Goal: Communication & Community: Answer question/provide support

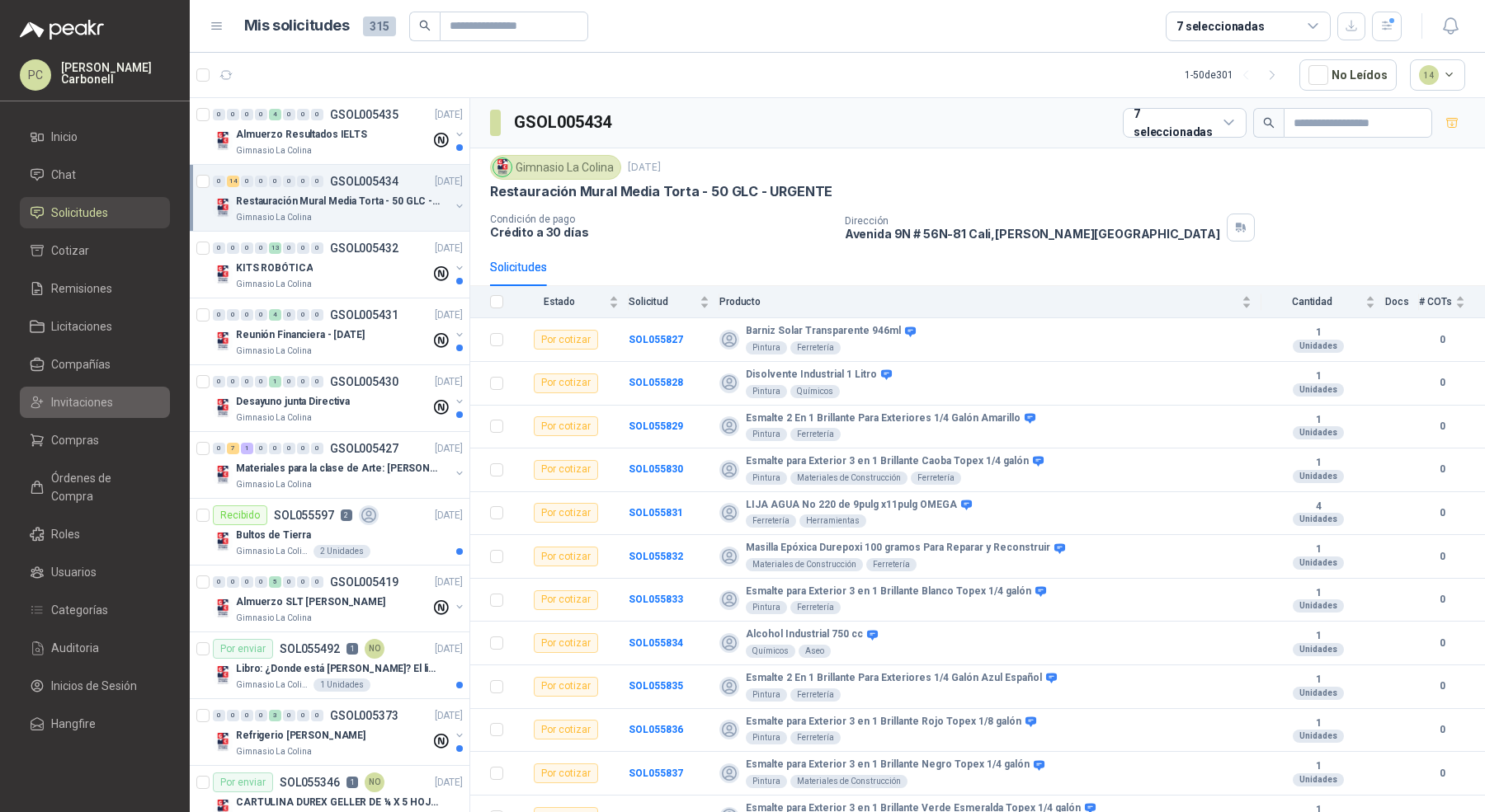
scroll to position [4, 0]
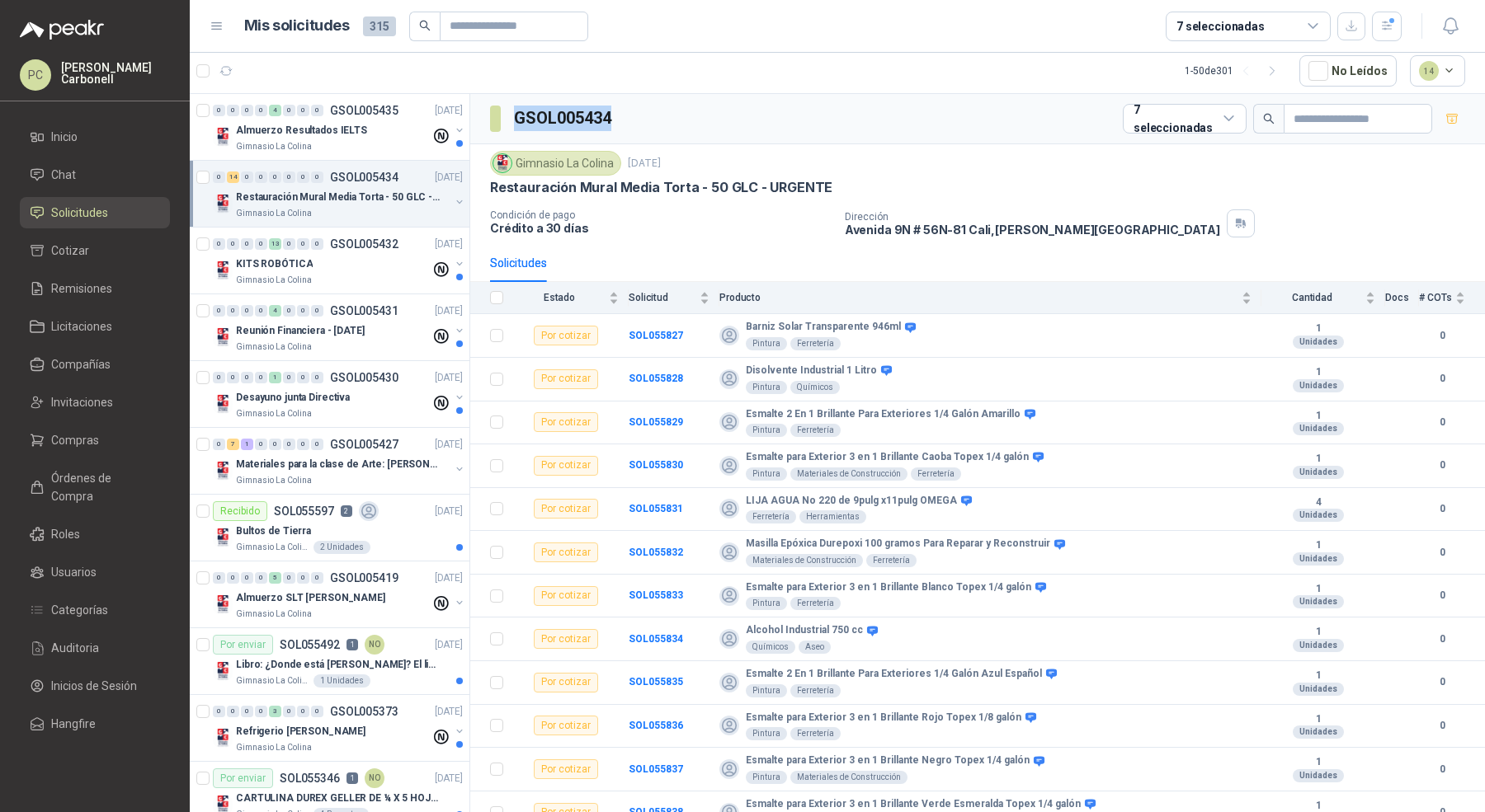
drag, startPoint x: 513, startPoint y: 119, endPoint x: 617, endPoint y: 120, distance: 104.0
click at [617, 120] on div "GSOL005434 7 seleccionadas" at bounding box center [977, 118] width 1014 height 50
click at [595, 119] on h3 "GSOL005434" at bounding box center [563, 118] width 99 height 26
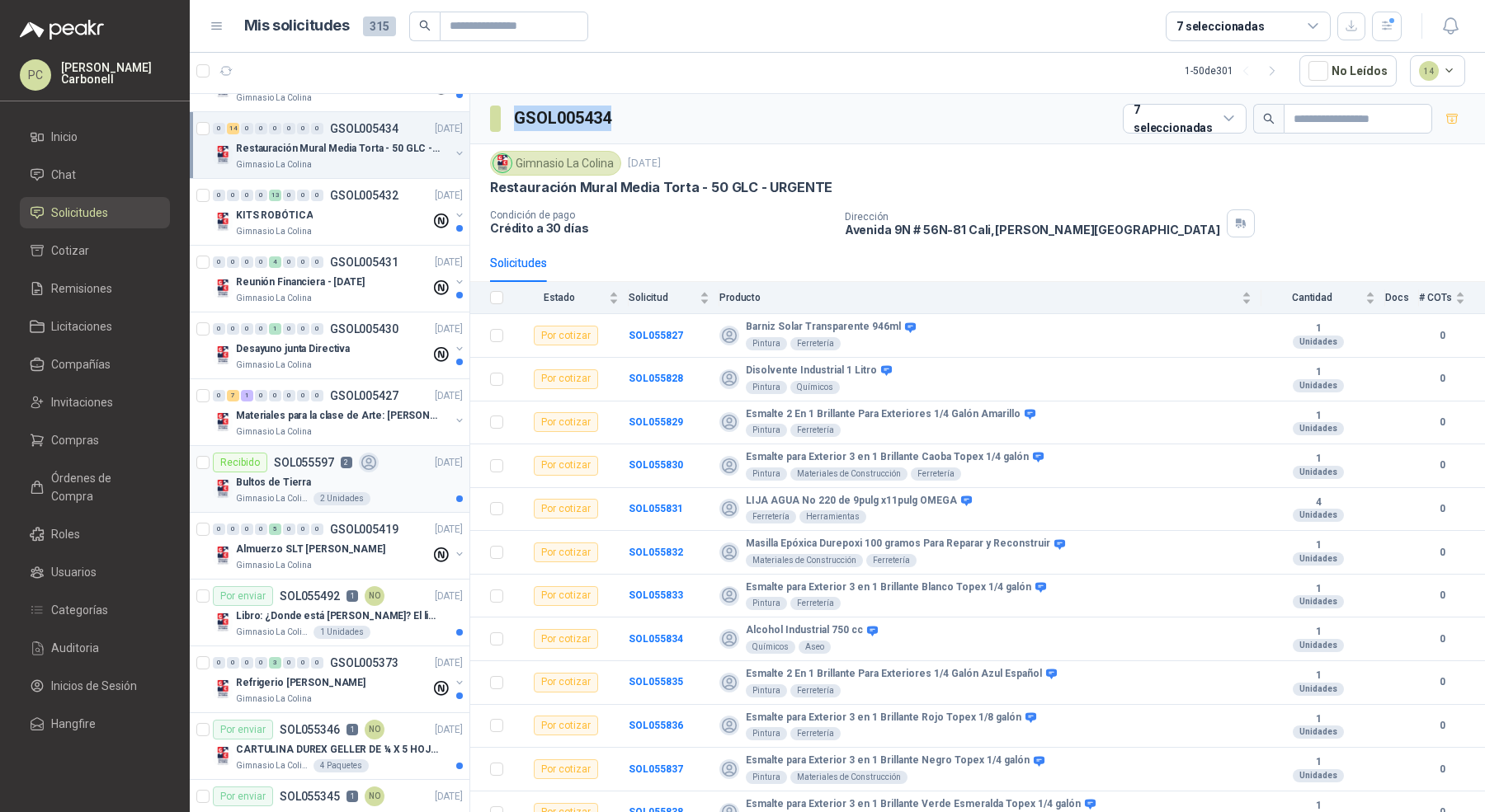
scroll to position [0, 0]
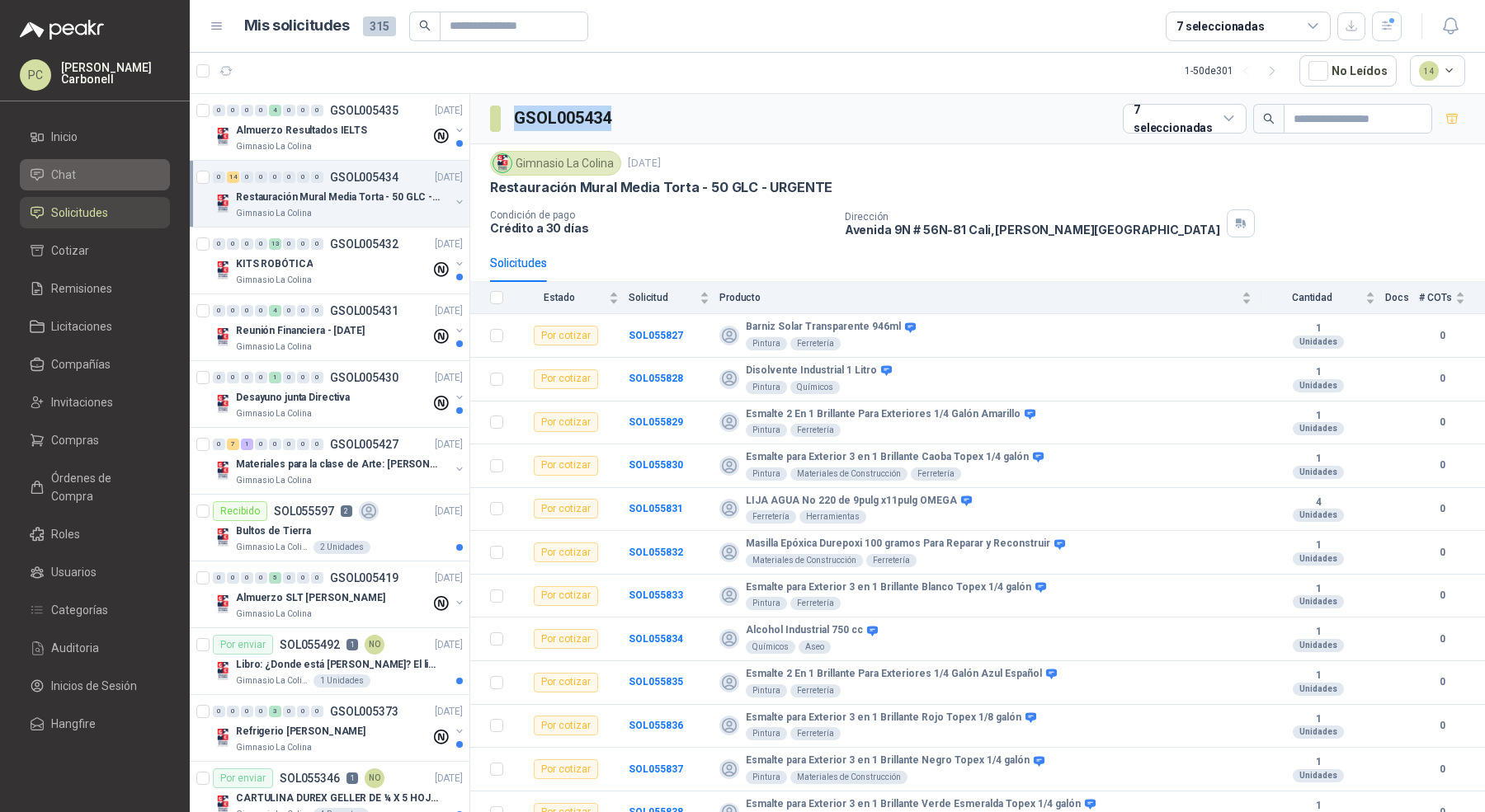
click at [122, 173] on li "Chat" at bounding box center [95, 174] width 130 height 18
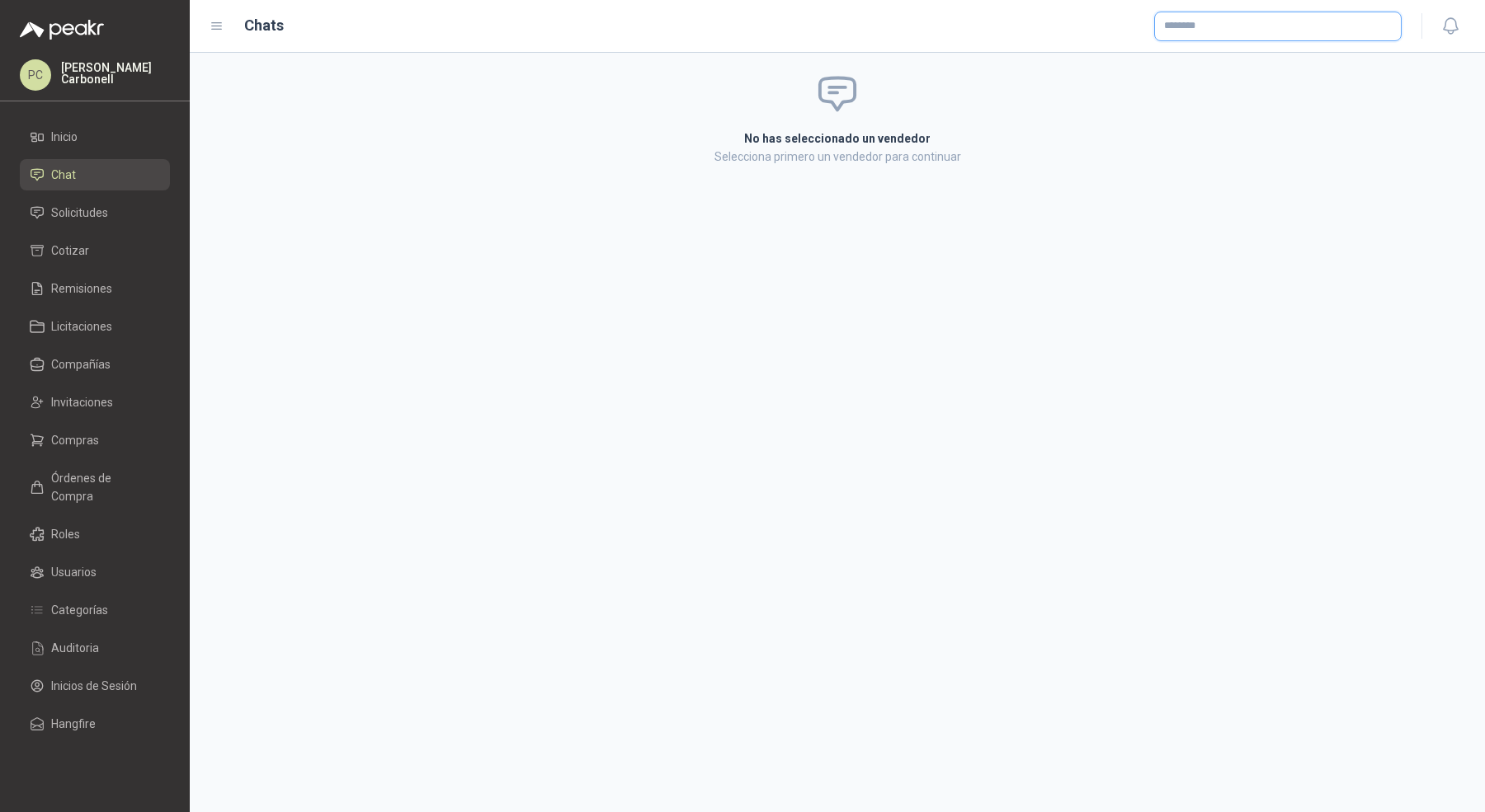
click at [1197, 25] on input "text" at bounding box center [1278, 27] width 246 height 28
paste input "**********"
type input "**********"
click at [1228, 77] on button "ENAVII E-COMMERCE [GEOGRAPHIC_DATA] SAS ENAVII E-COMMERCE [GEOGRAPHIC_DATA] SAS…" at bounding box center [1277, 66] width 232 height 28
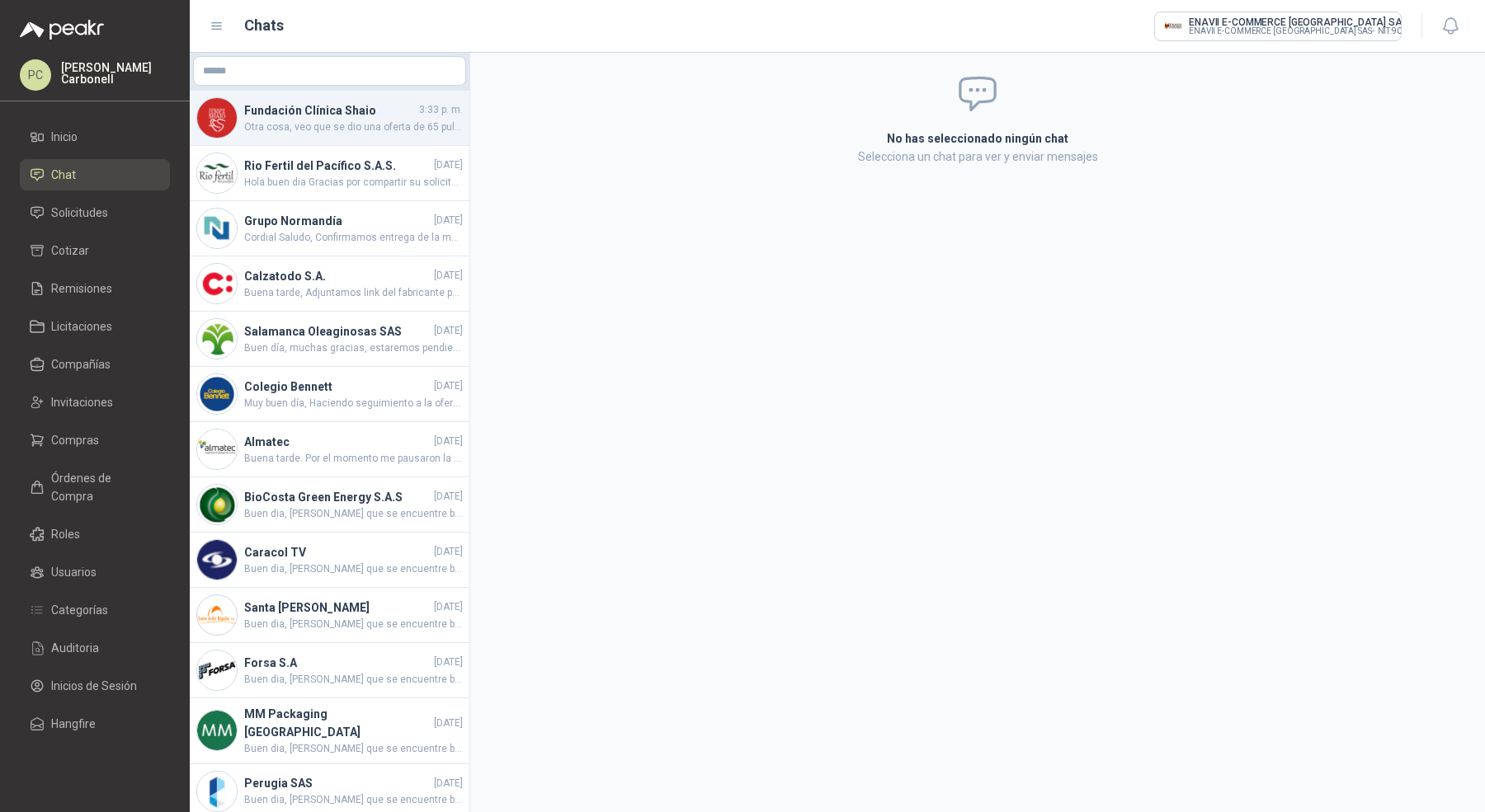
click at [307, 118] on h4 "Fundación Clínica Shaio" at bounding box center [330, 110] width 171 height 18
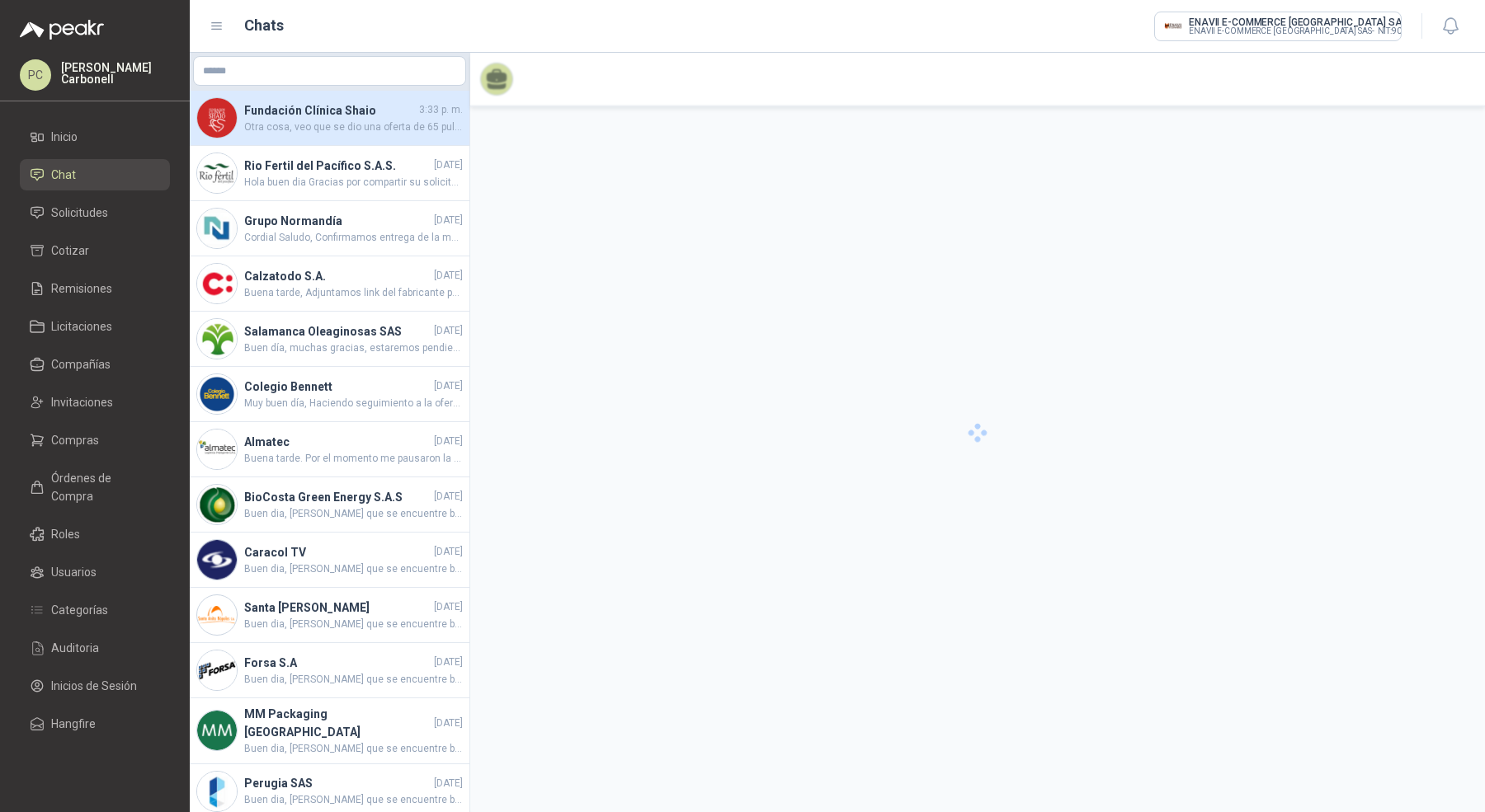
scroll to position [2453, 0]
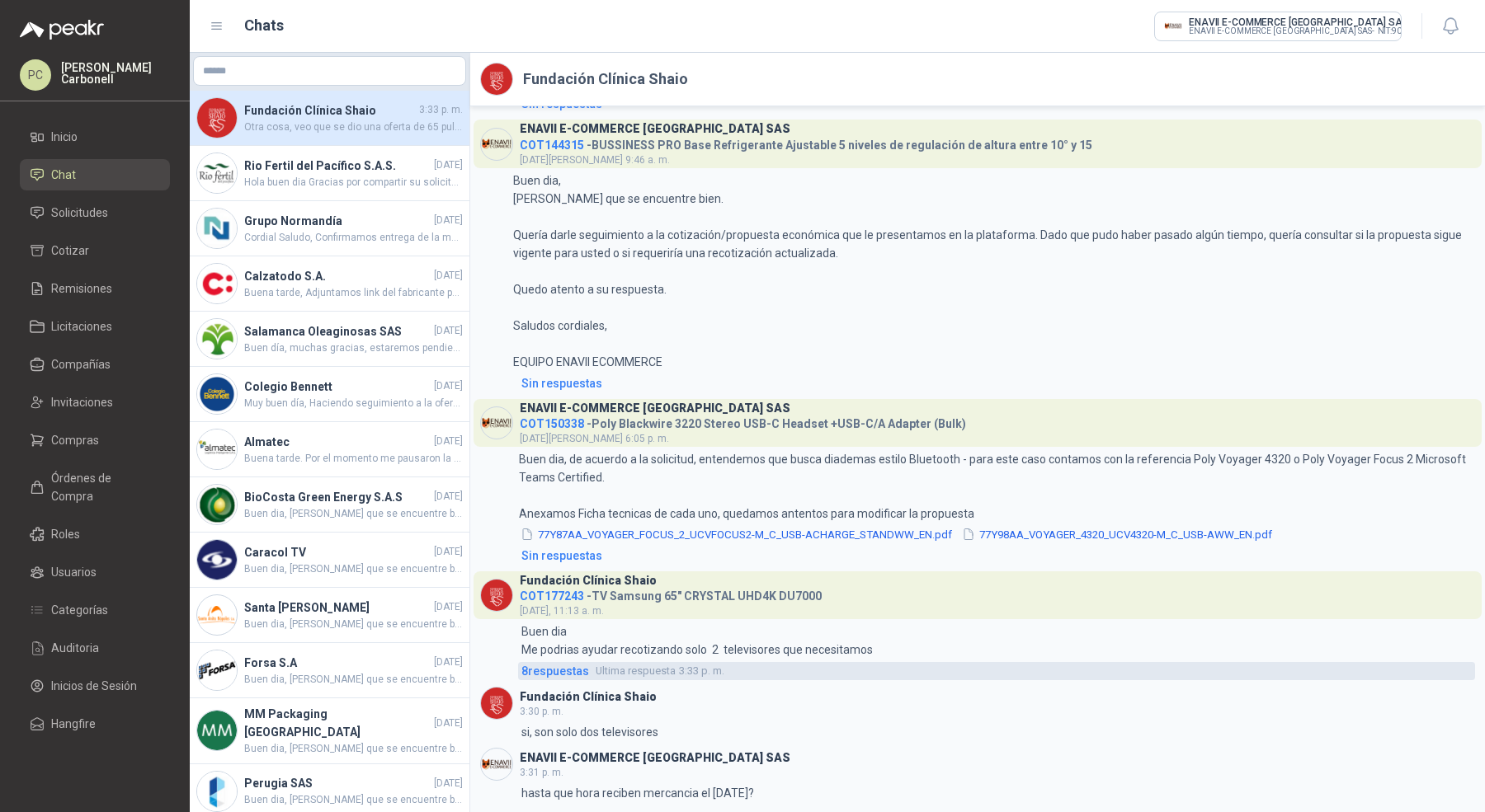
click at [565, 670] on span "8 respuesta s" at bounding box center [554, 671] width 68 height 18
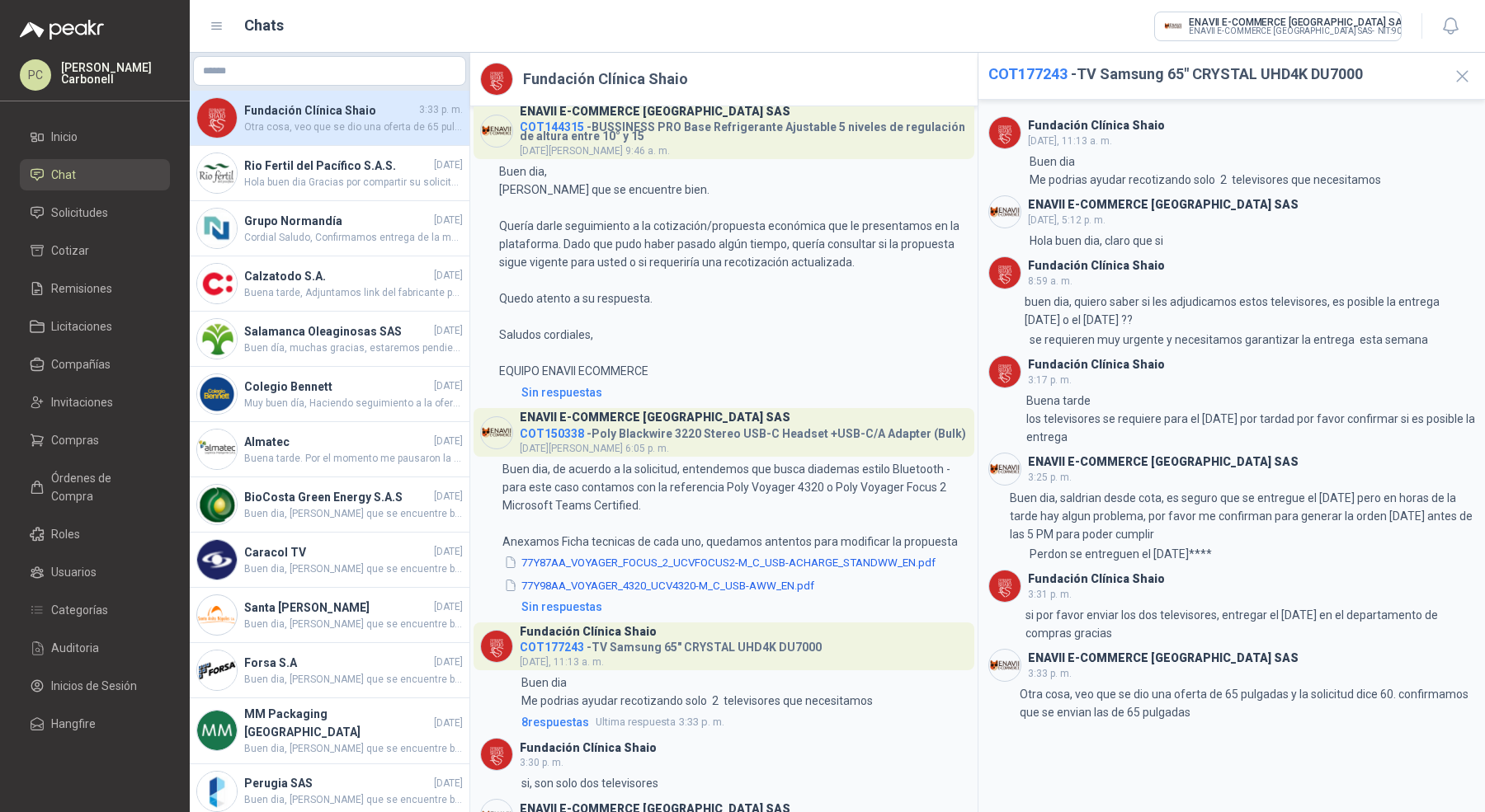
scroll to position [2794, 0]
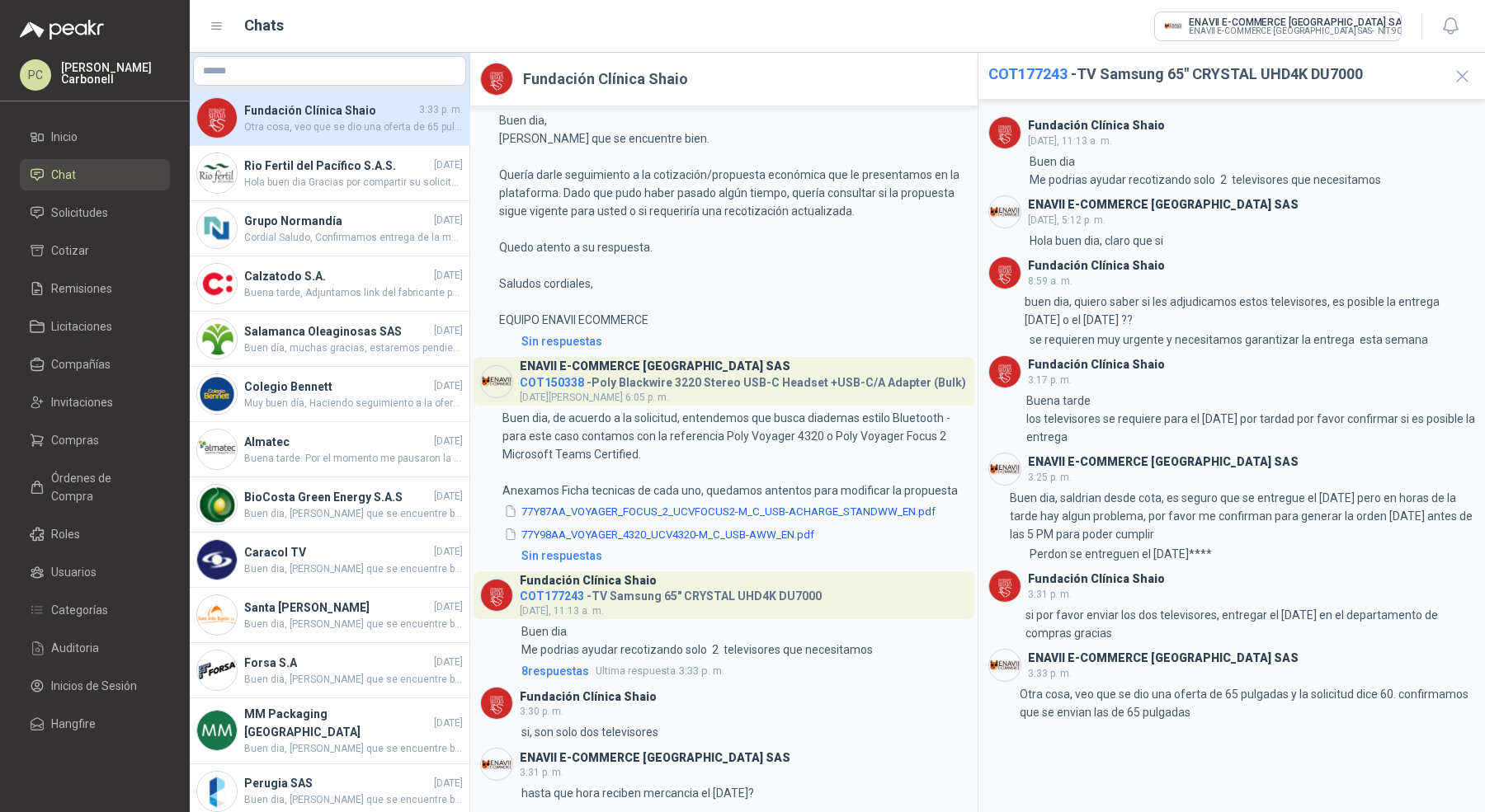
click at [120, 160] on link "Chat" at bounding box center [95, 175] width 150 height 31
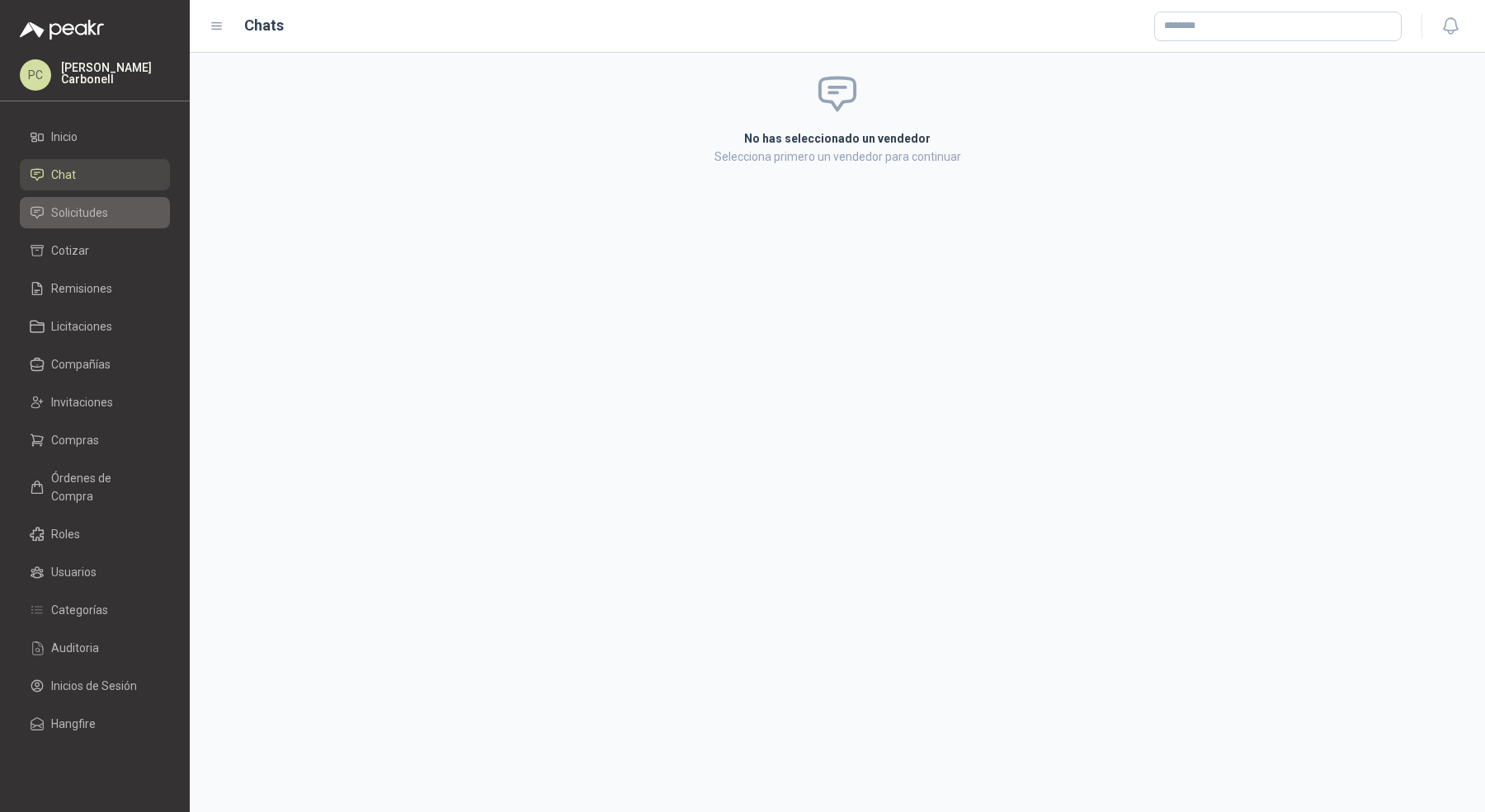
click at [103, 211] on span "Solicitudes" at bounding box center [80, 213] width 57 height 18
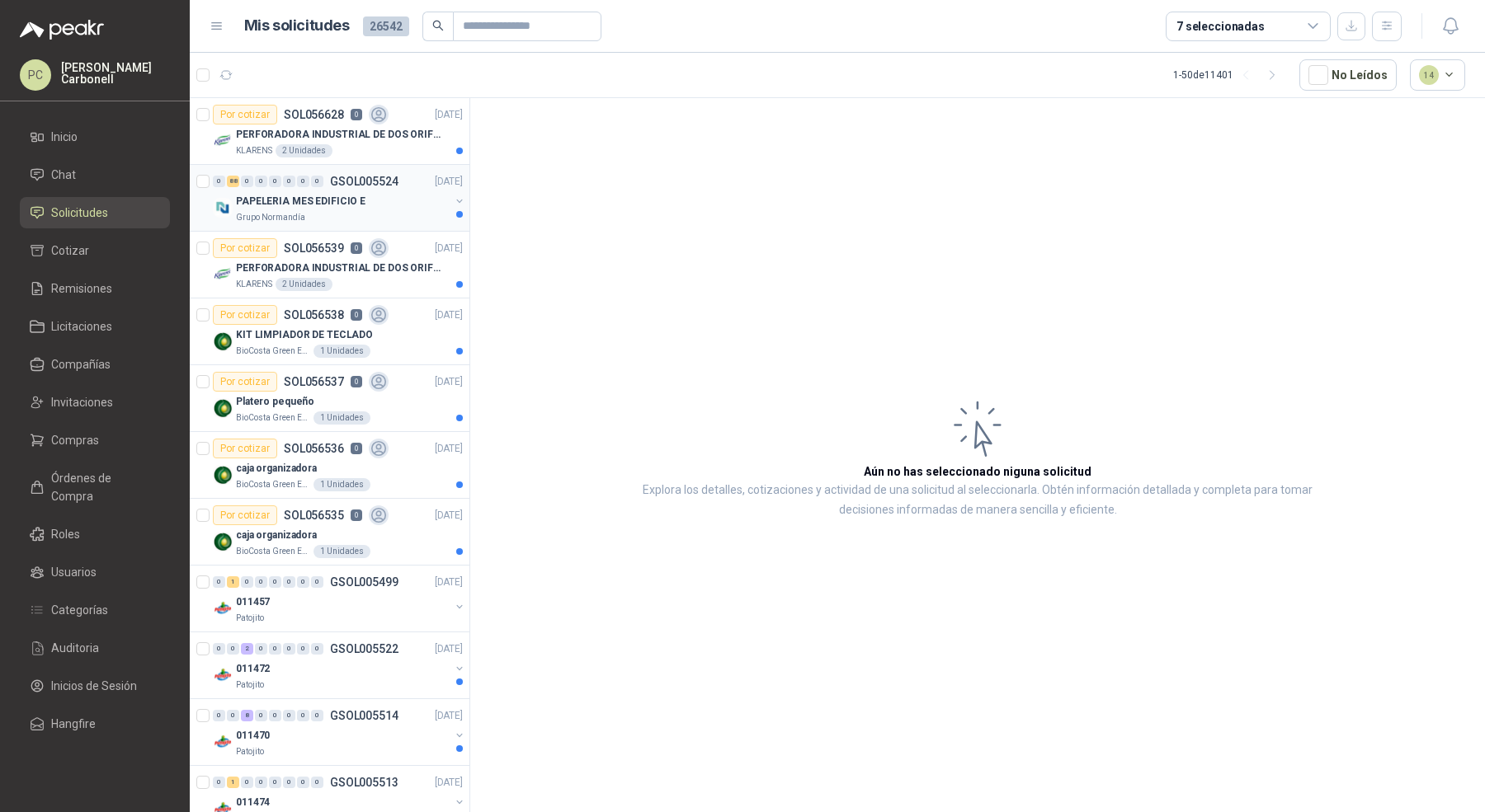
click at [395, 209] on div "PAPELERIA MES EDIFICIO E" at bounding box center [343, 201] width 214 height 20
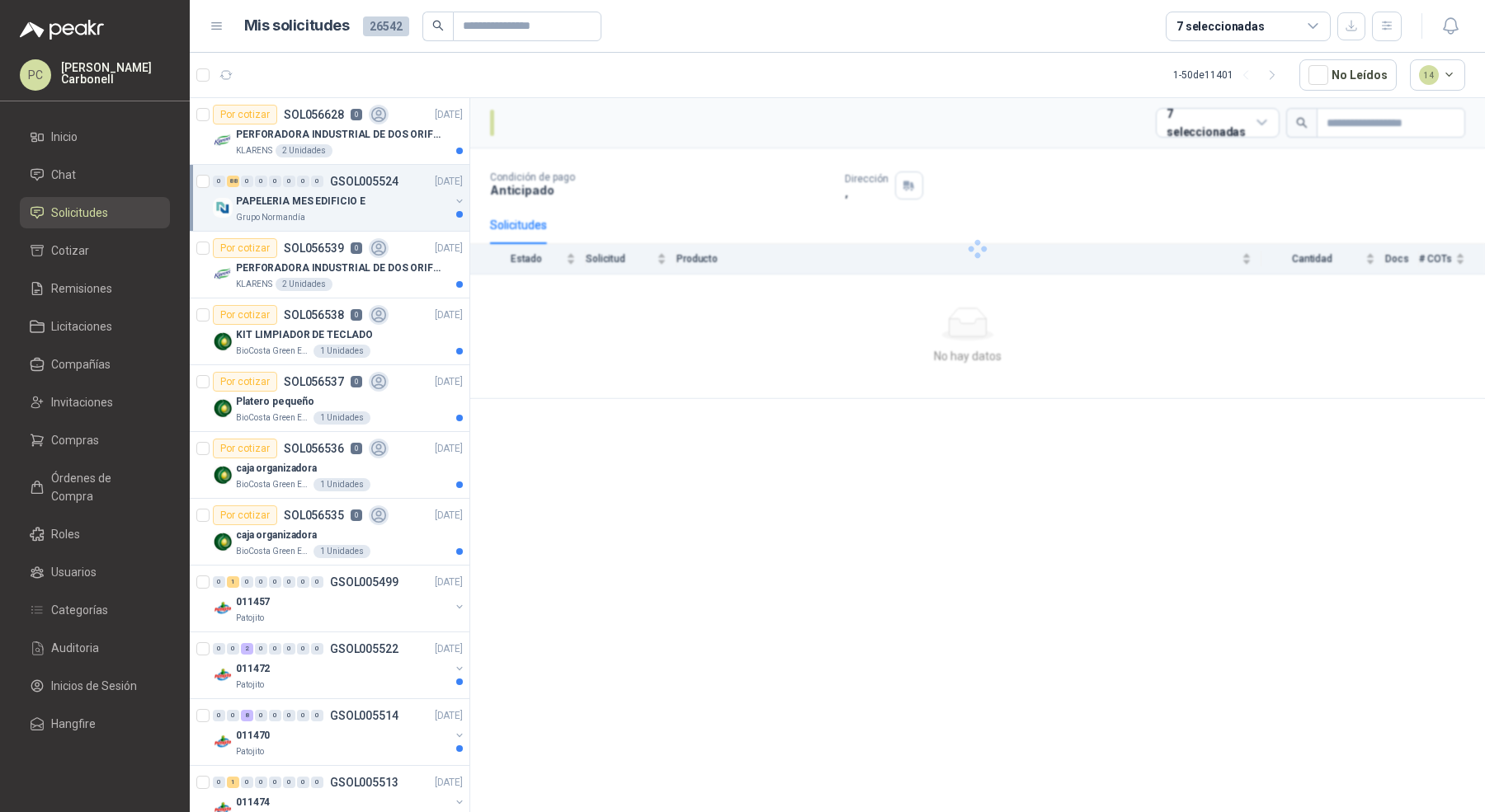
click at [395, 209] on div "PAPELERIA MES EDIFICIO E" at bounding box center [343, 201] width 214 height 20
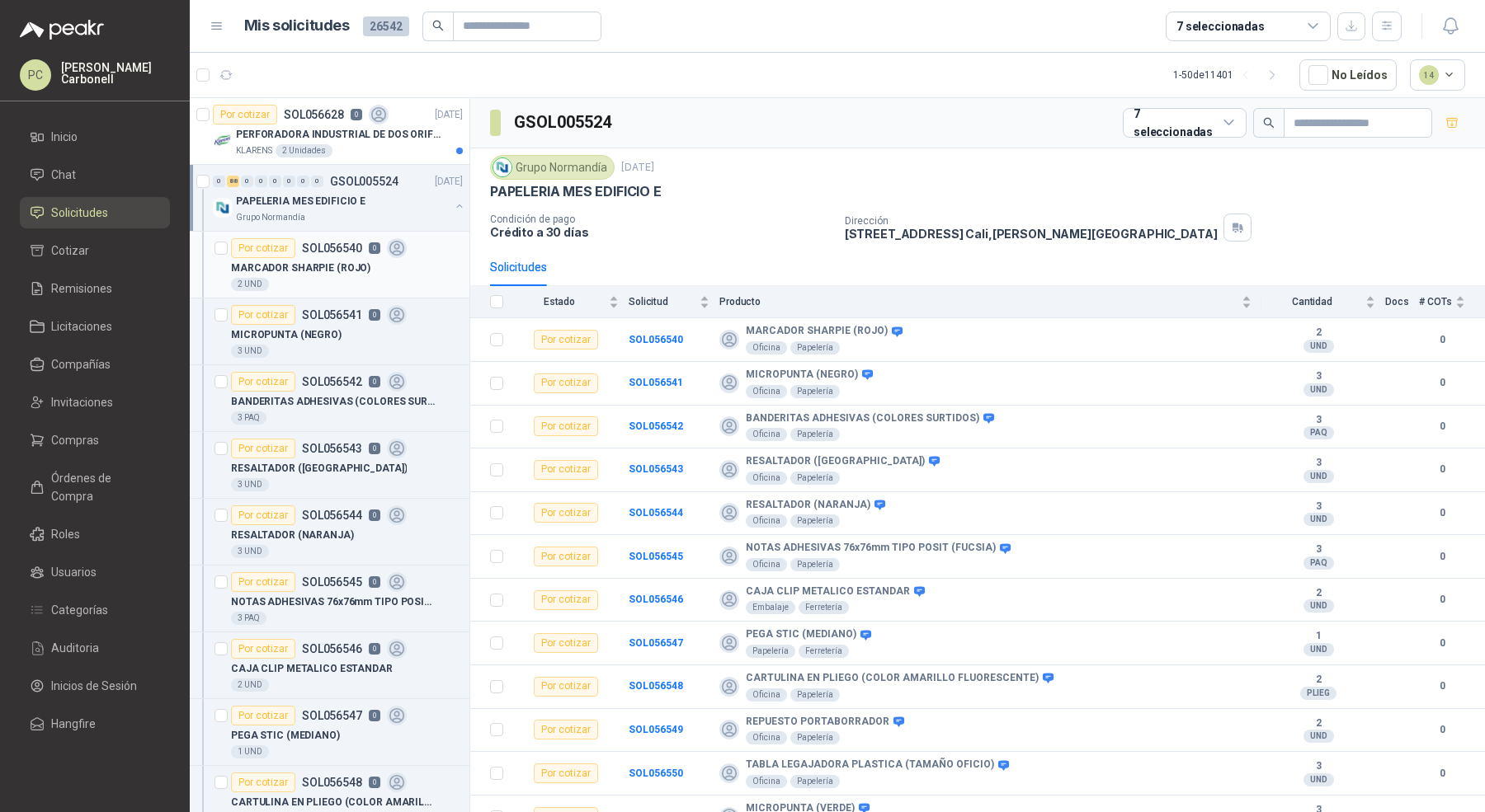
click at [389, 255] on icon at bounding box center [397, 248] width 19 height 19
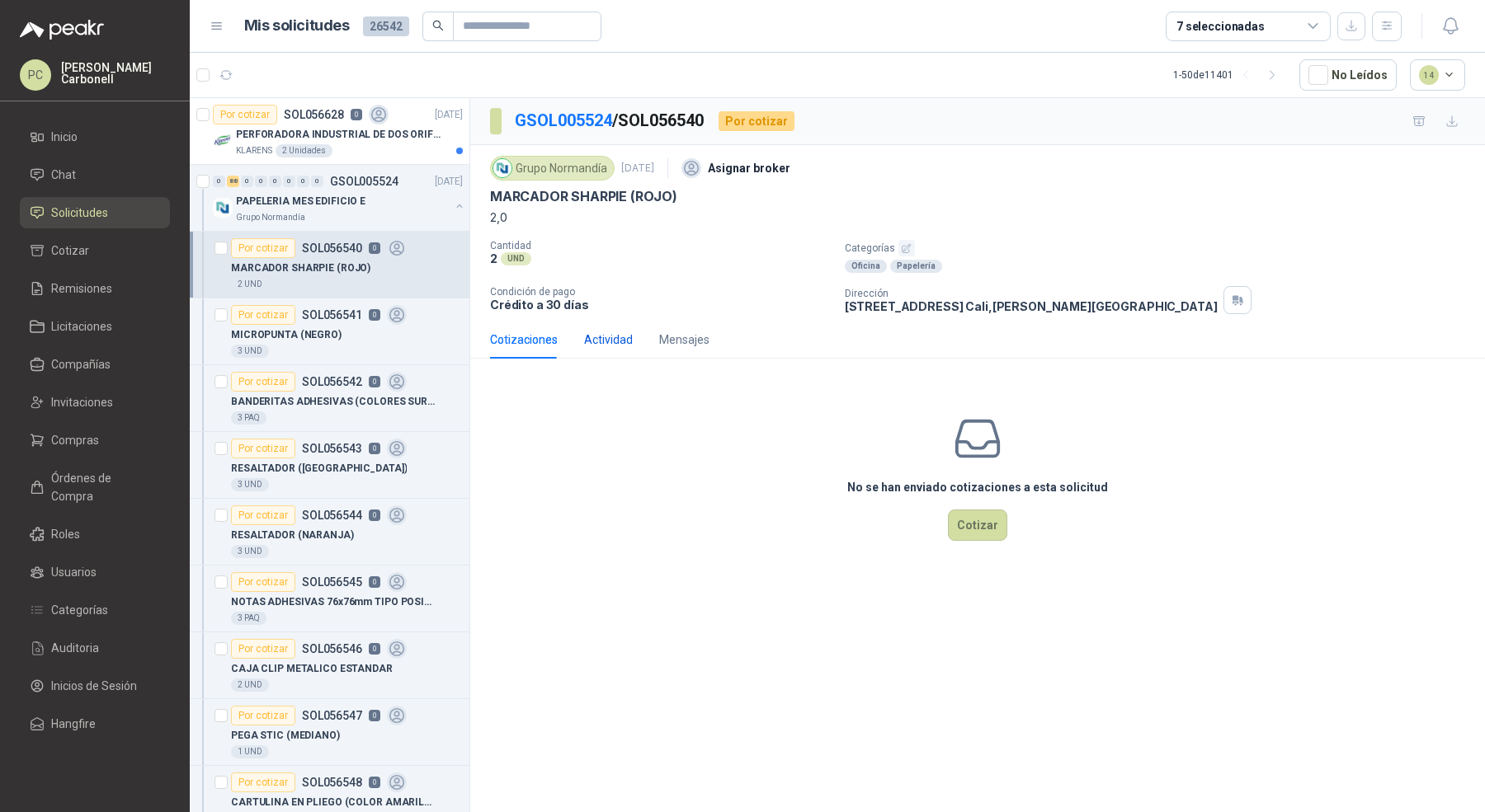
click at [617, 342] on div "Actividad" at bounding box center [608, 340] width 48 height 18
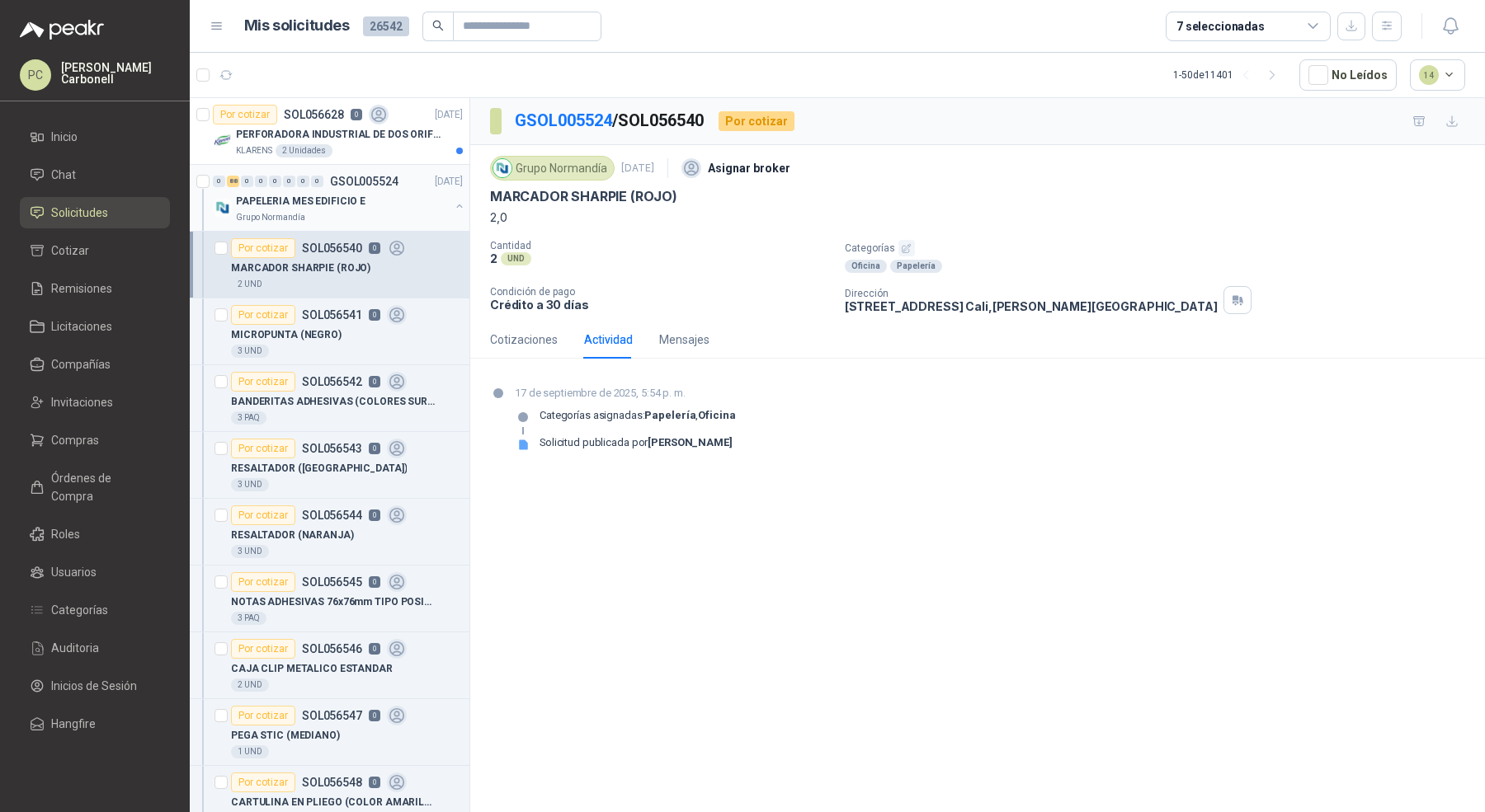
click at [453, 206] on button "button" at bounding box center [459, 206] width 13 height 13
